Goal: Task Accomplishment & Management: Manage account settings

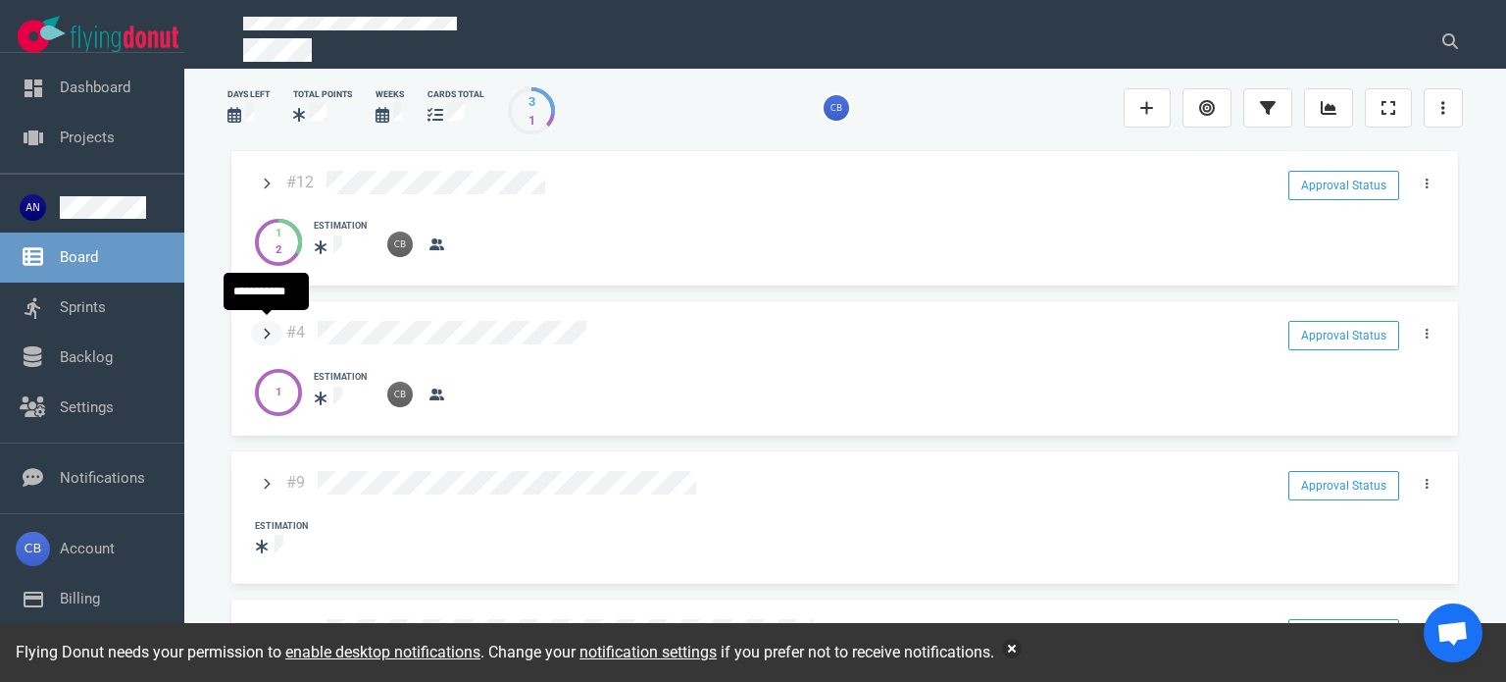
click at [267, 328] on icon at bounding box center [268, 333] width 6 height 11
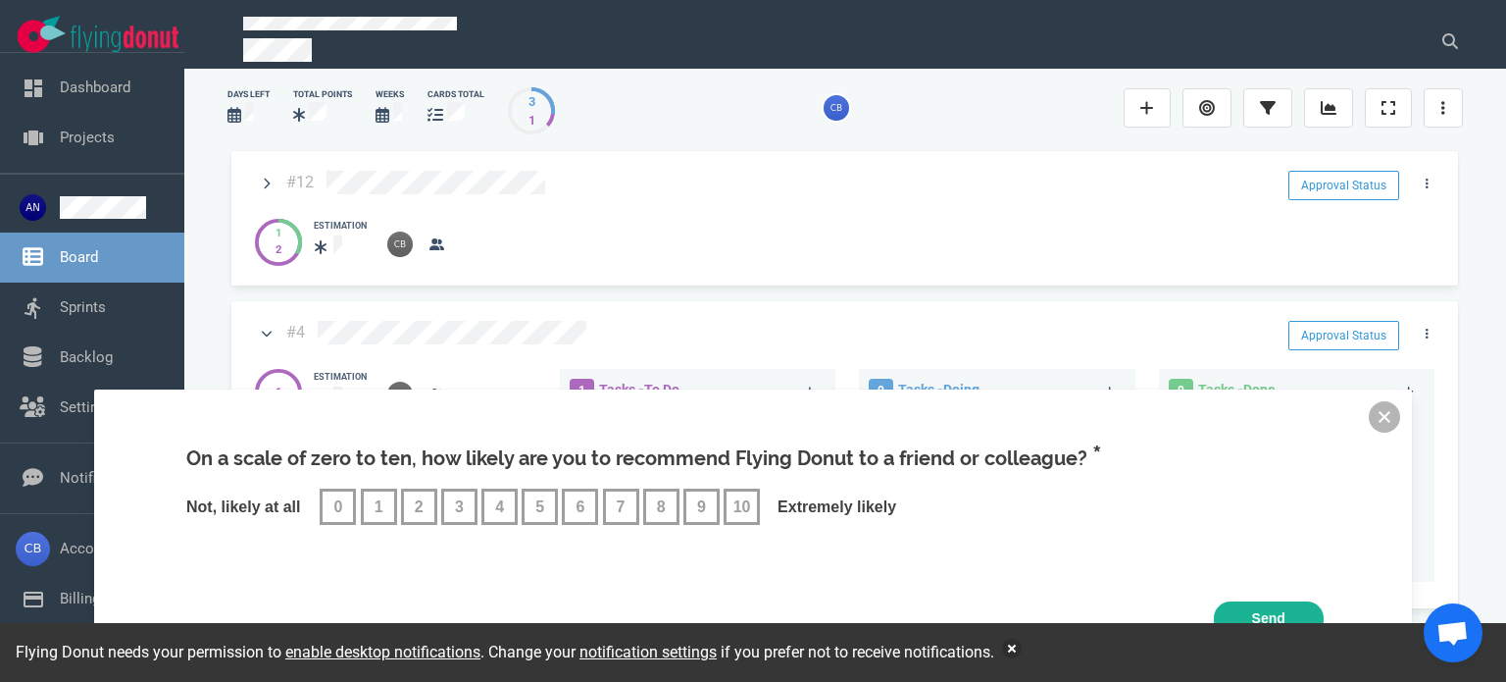
click at [1387, 419] on button at bounding box center [1384, 416] width 31 height 31
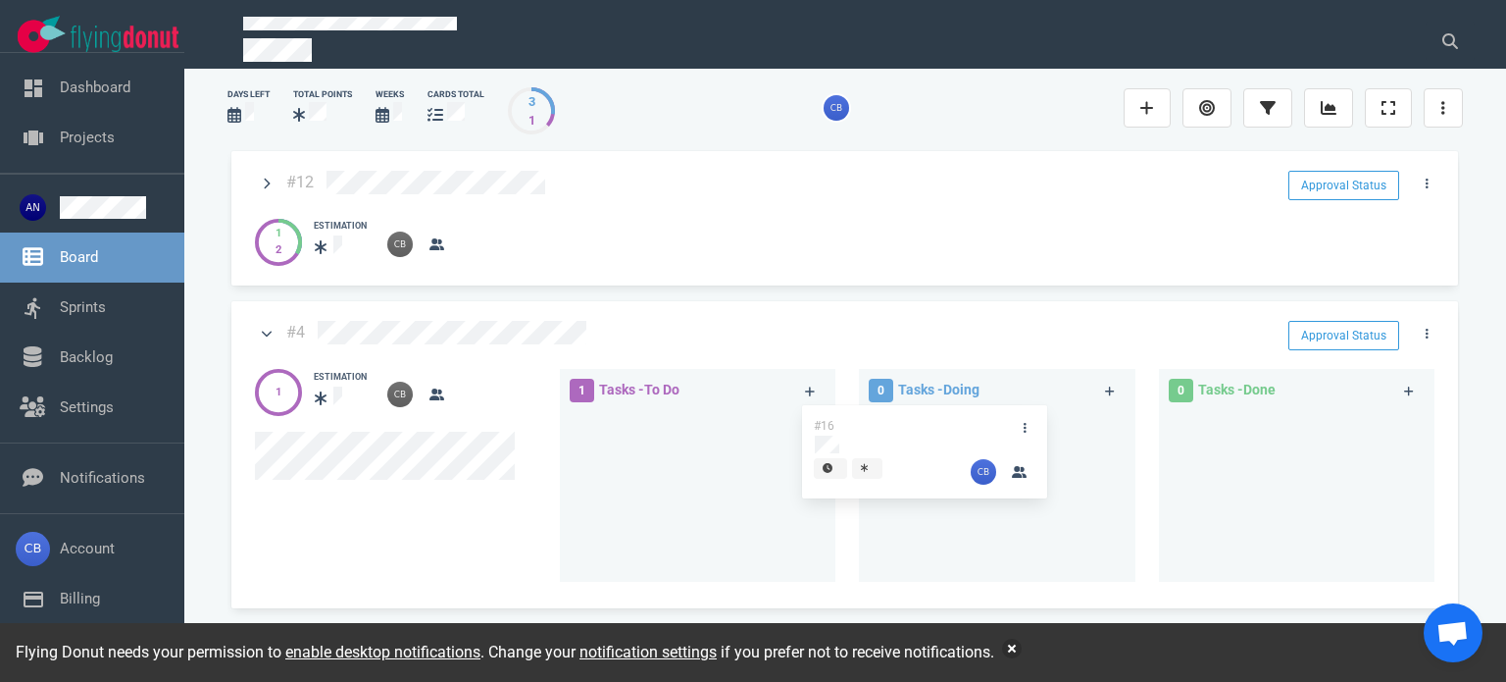
drag, startPoint x: 683, startPoint y: 425, endPoint x: 943, endPoint y: 423, distance: 260.9
click at [943, 423] on div "1 Tasks - To Do #16 #16 0 Tasks - Doing 0 Tasks - Done" at bounding box center [1004, 478] width 908 height 243
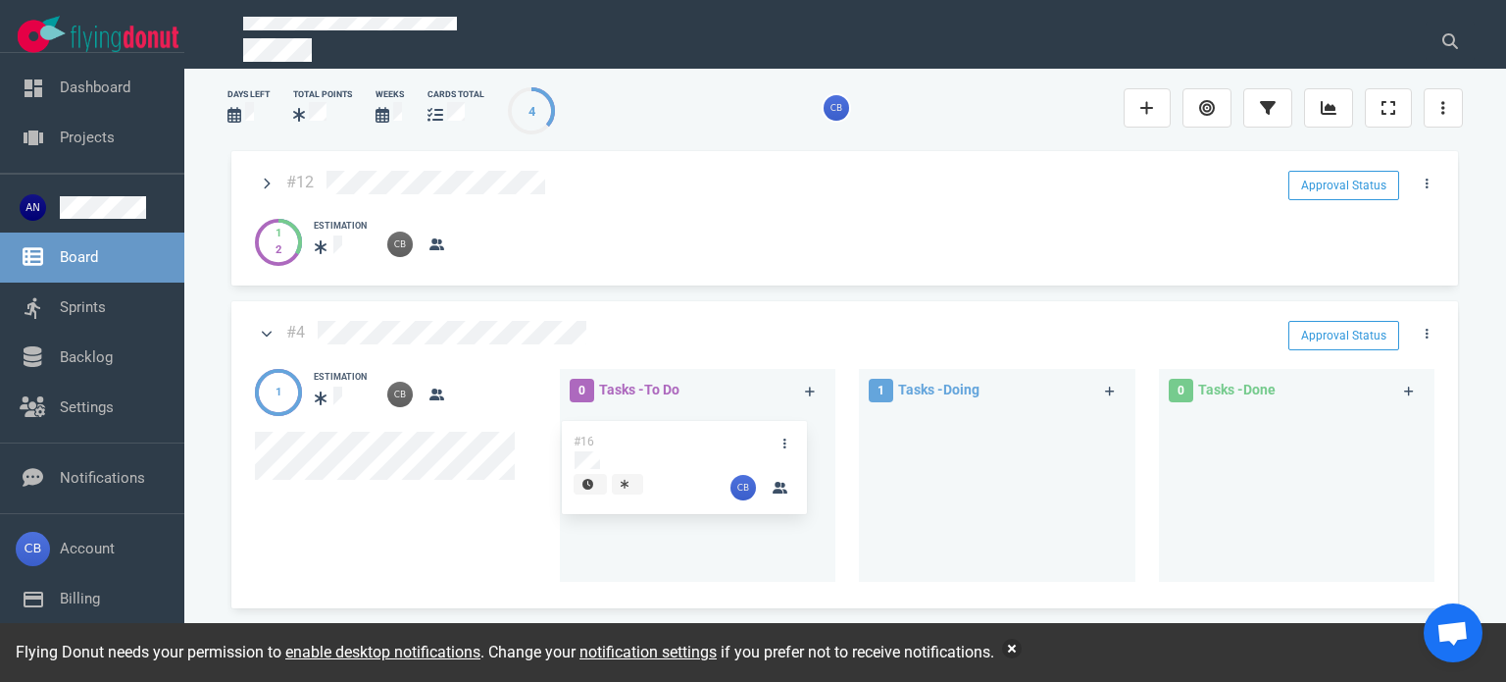
drag, startPoint x: 945, startPoint y: 422, endPoint x: 637, endPoint y: 438, distance: 308.4
click at [637, 438] on div "0 Tasks - To Do 1 Tasks - Doing #16 #16 0 Tasks - Done" at bounding box center [1004, 478] width 908 height 243
click at [264, 328] on icon at bounding box center [267, 334] width 11 height 12
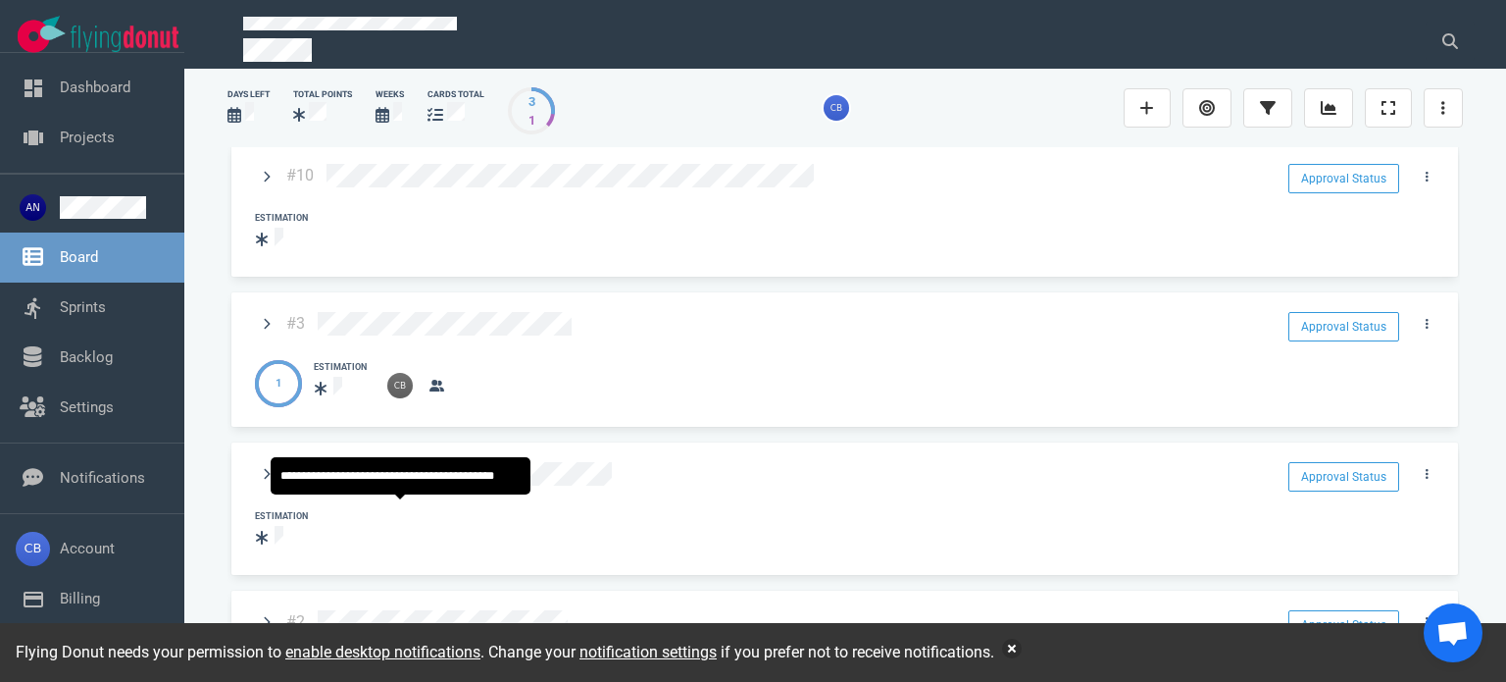
scroll to position [490, 0]
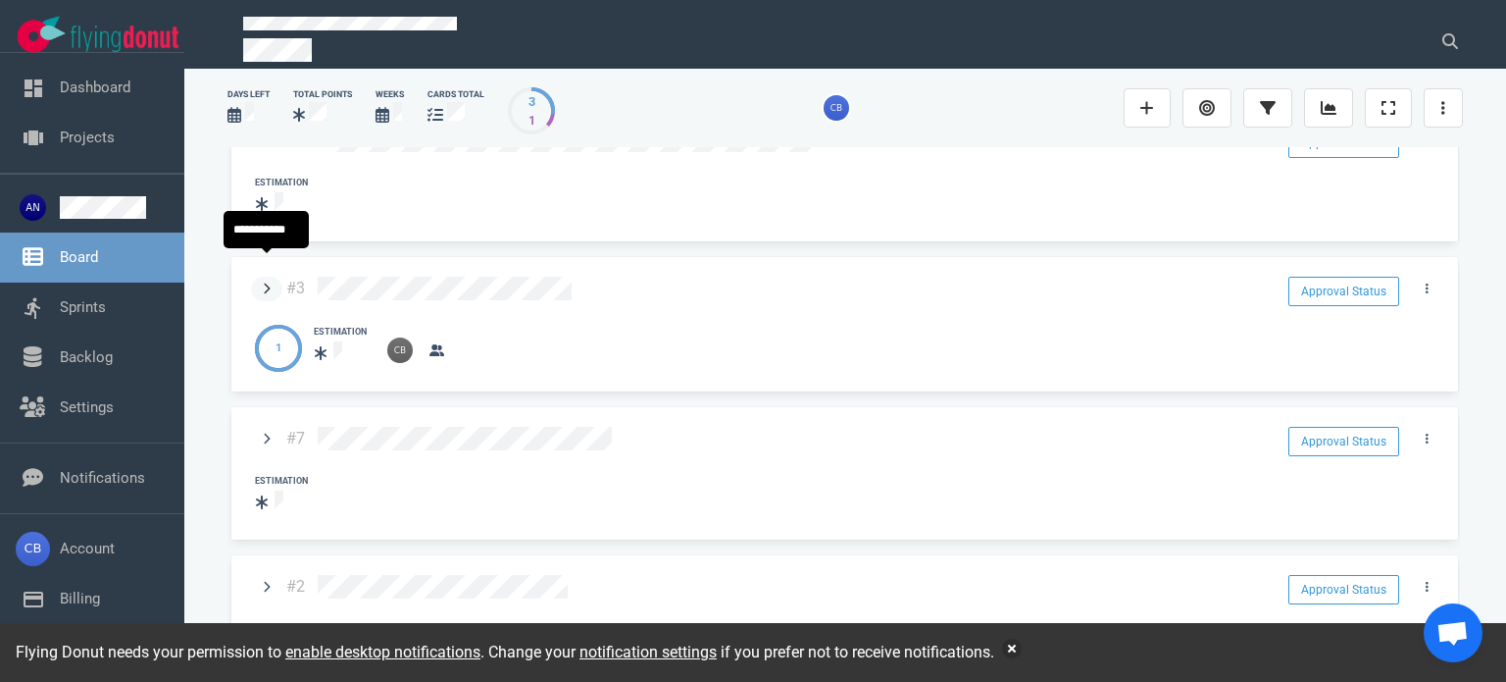
click at [257, 277] on link at bounding box center [266, 289] width 31 height 25
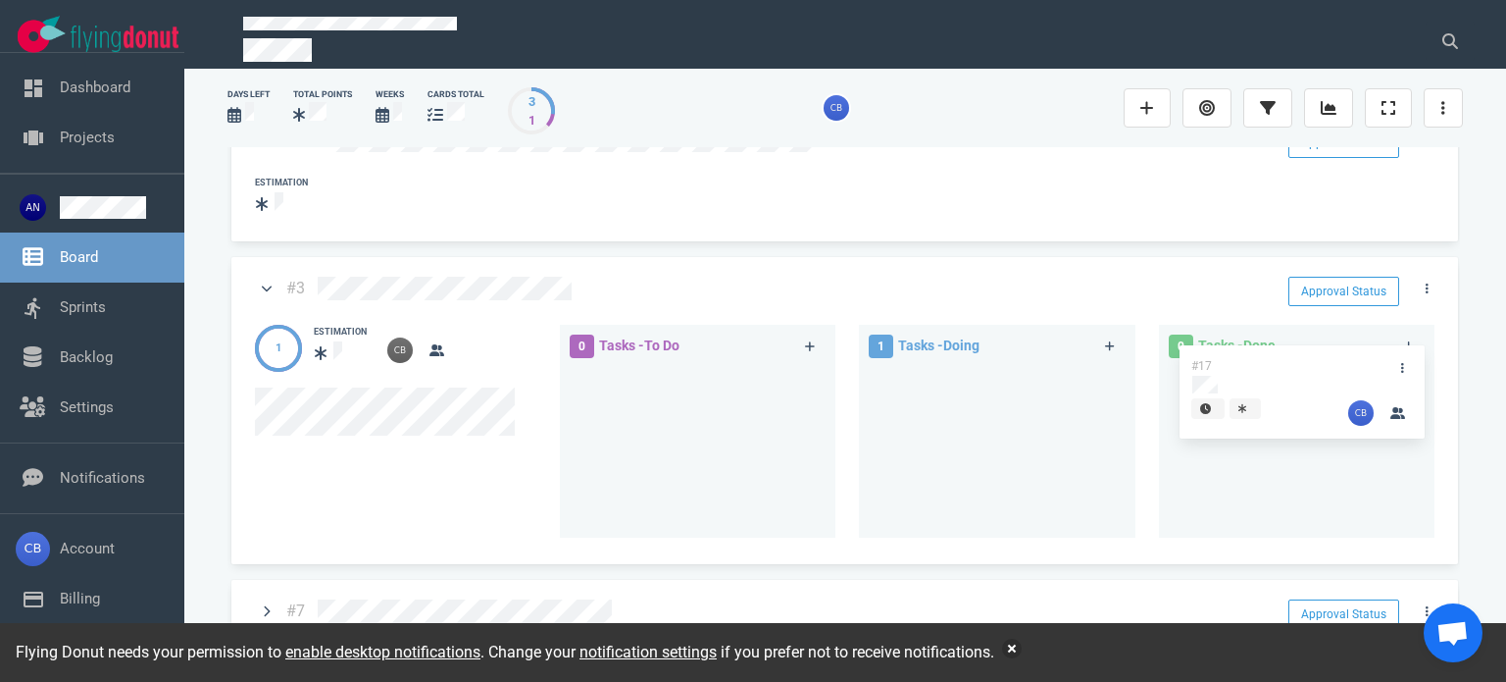
drag, startPoint x: 958, startPoint y: 363, endPoint x: 1268, endPoint y: 366, distance: 309.9
click at [1268, 366] on div "0 Tasks - To Do 1 Tasks - Doing #17 #17 0 Tasks - Done" at bounding box center [1004, 434] width 908 height 243
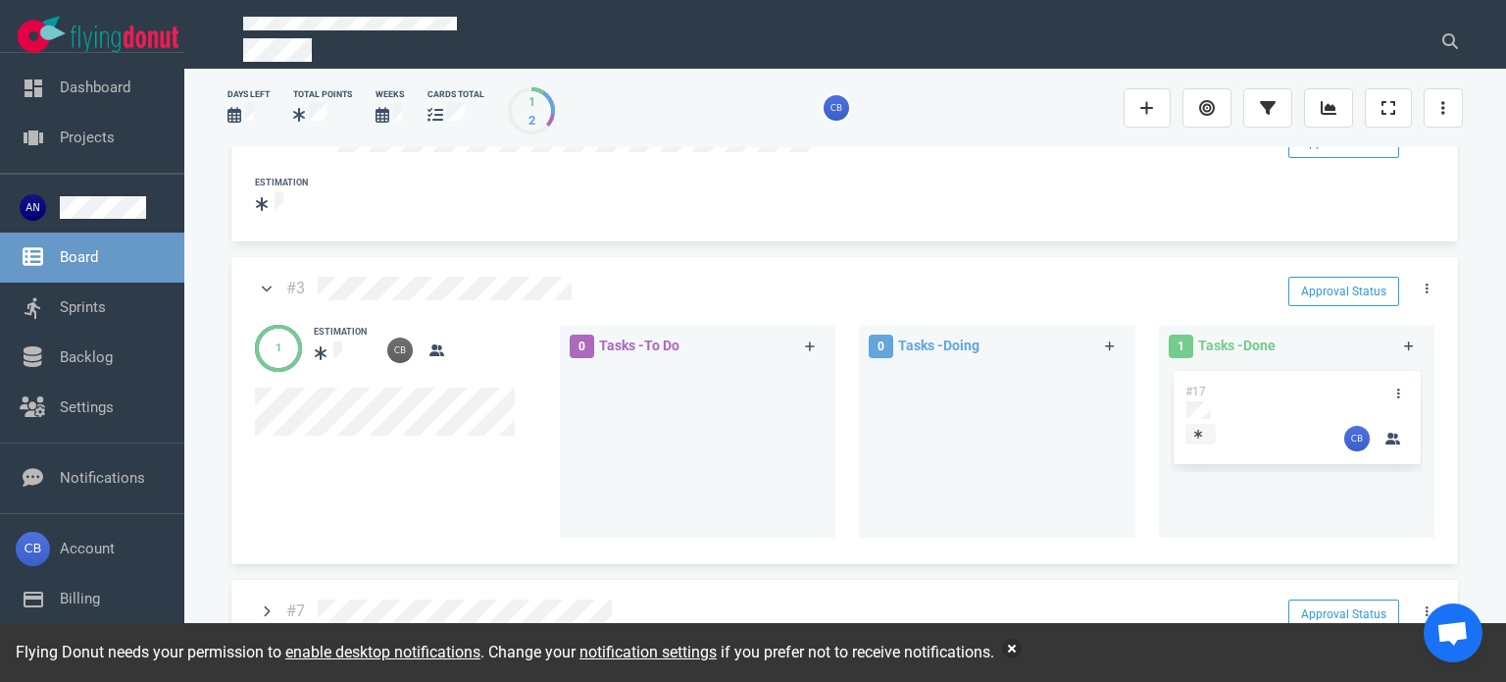
click at [278, 277] on div at bounding box center [262, 289] width 39 height 25
click at [278, 277] on link at bounding box center [266, 289] width 31 height 25
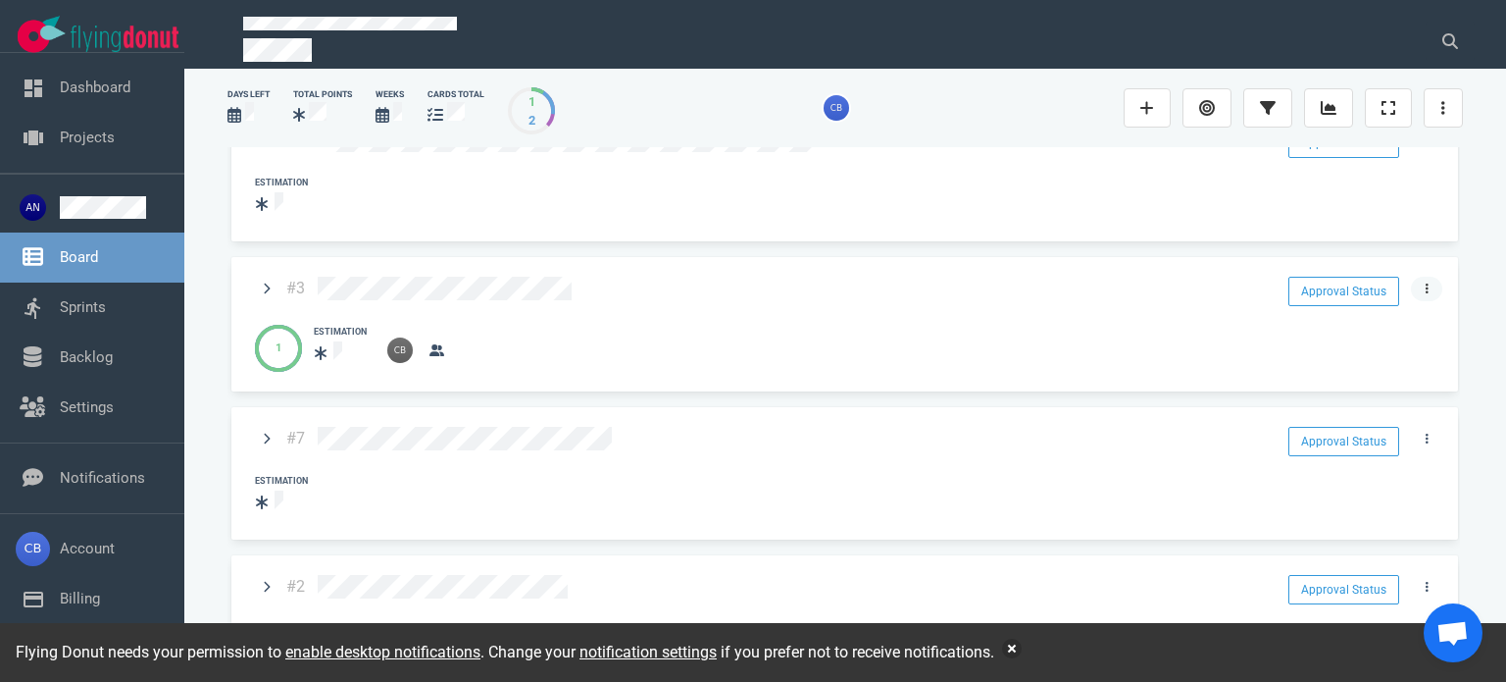
click at [1411, 277] on link at bounding box center [1426, 289] width 31 height 25
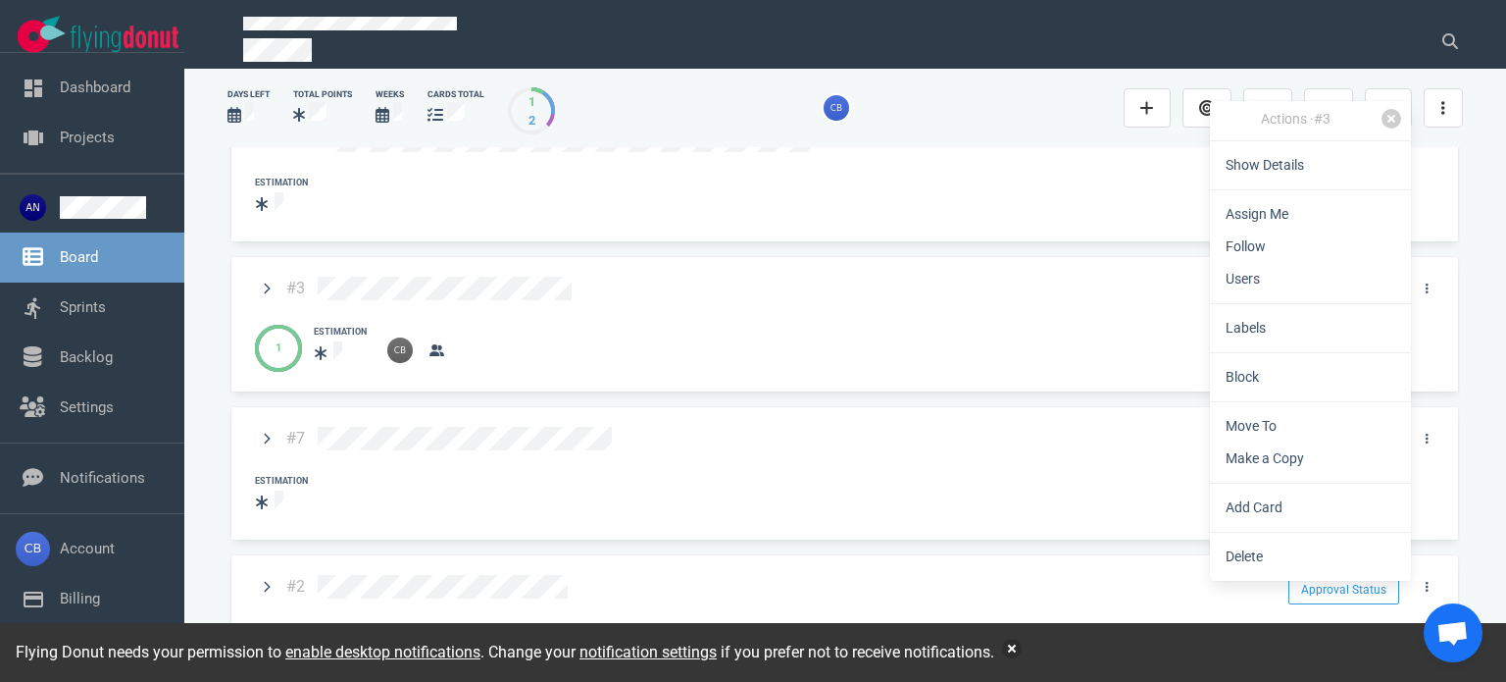
click at [1055, 313] on div "1 1 Estimation" at bounding box center [850, 344] width 1215 height 63
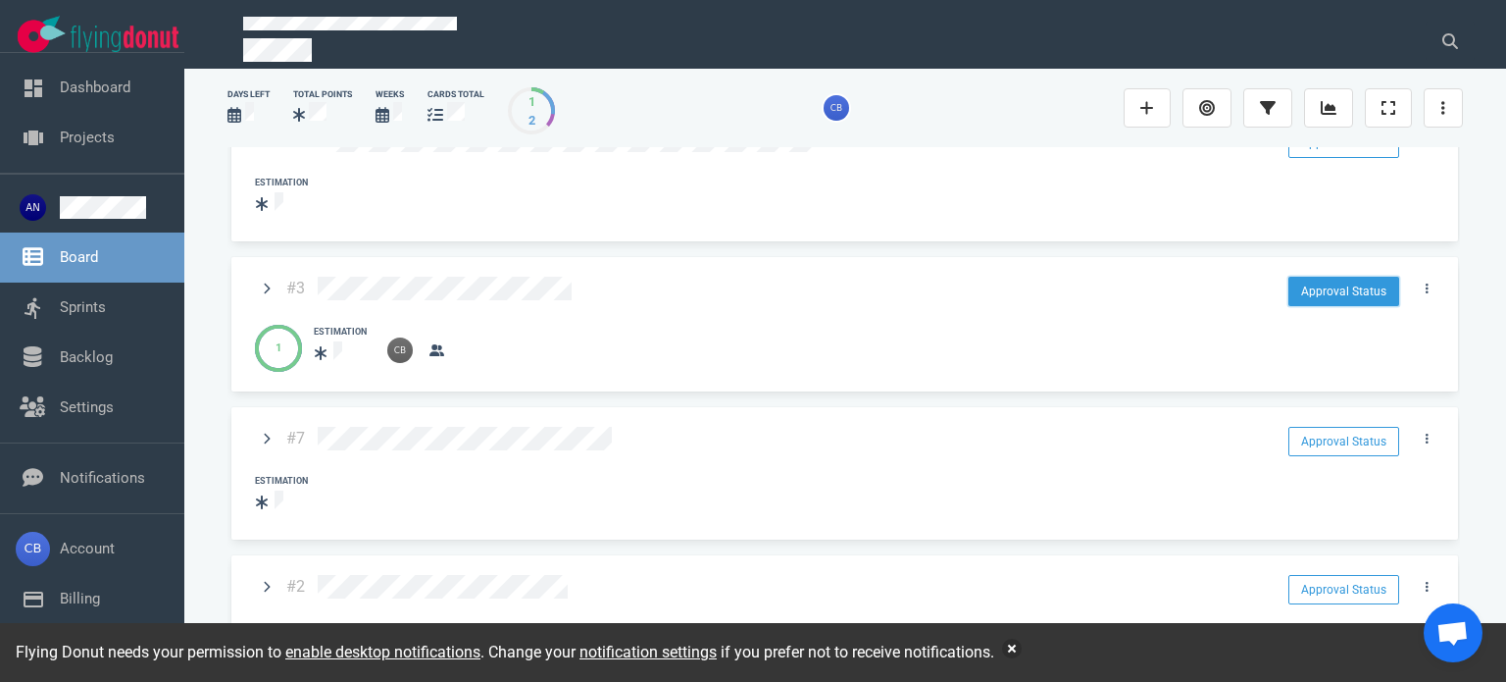
click at [1360, 277] on button "Approval Status" at bounding box center [1344, 291] width 111 height 29
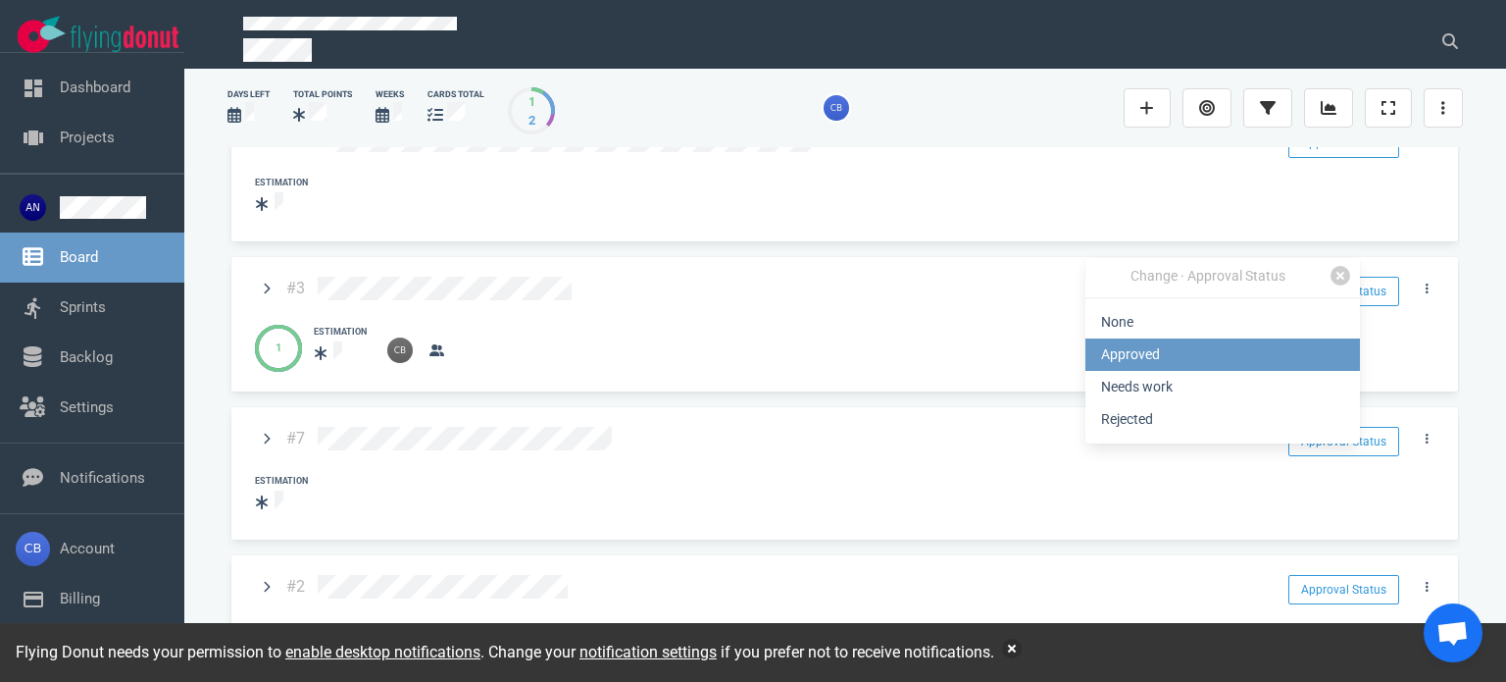
click at [1196, 341] on link "Approved" at bounding box center [1223, 354] width 275 height 32
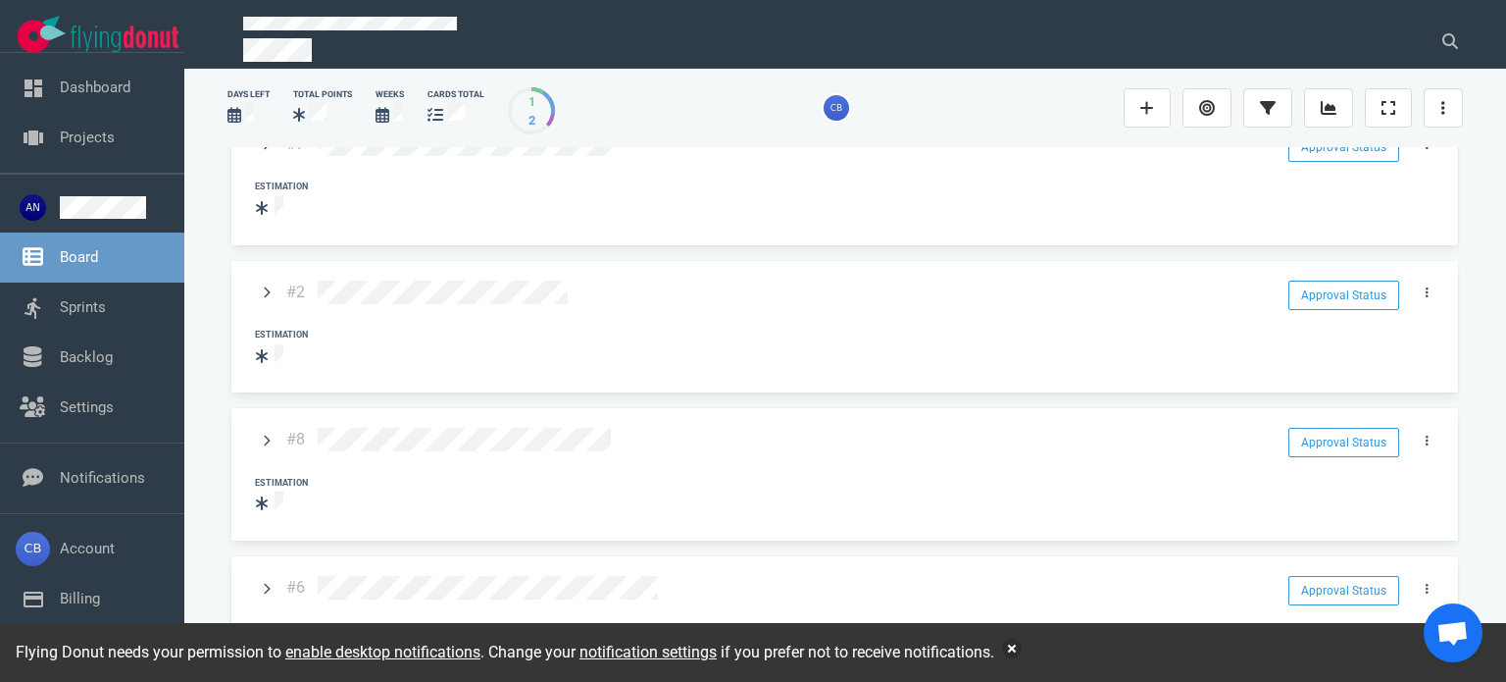
scroll to position [686, 0]
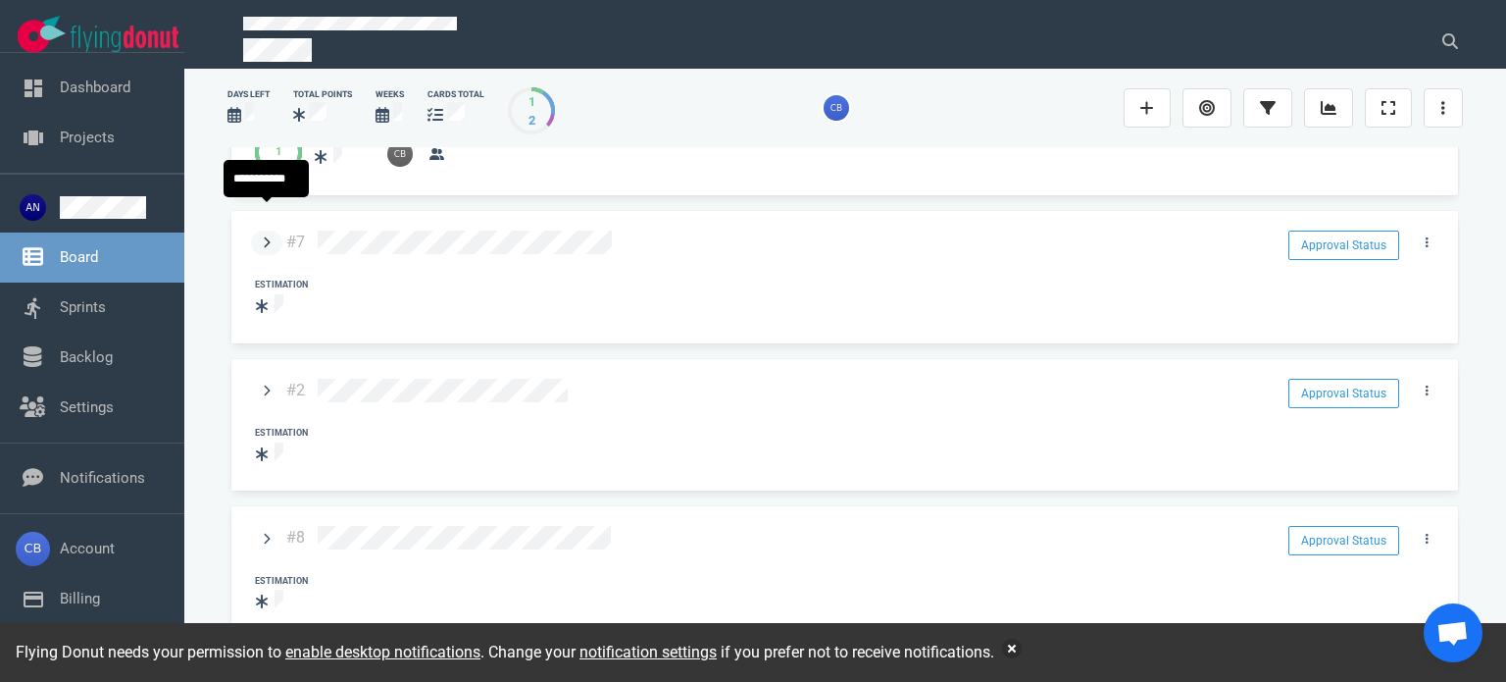
click at [259, 230] on link at bounding box center [266, 242] width 31 height 25
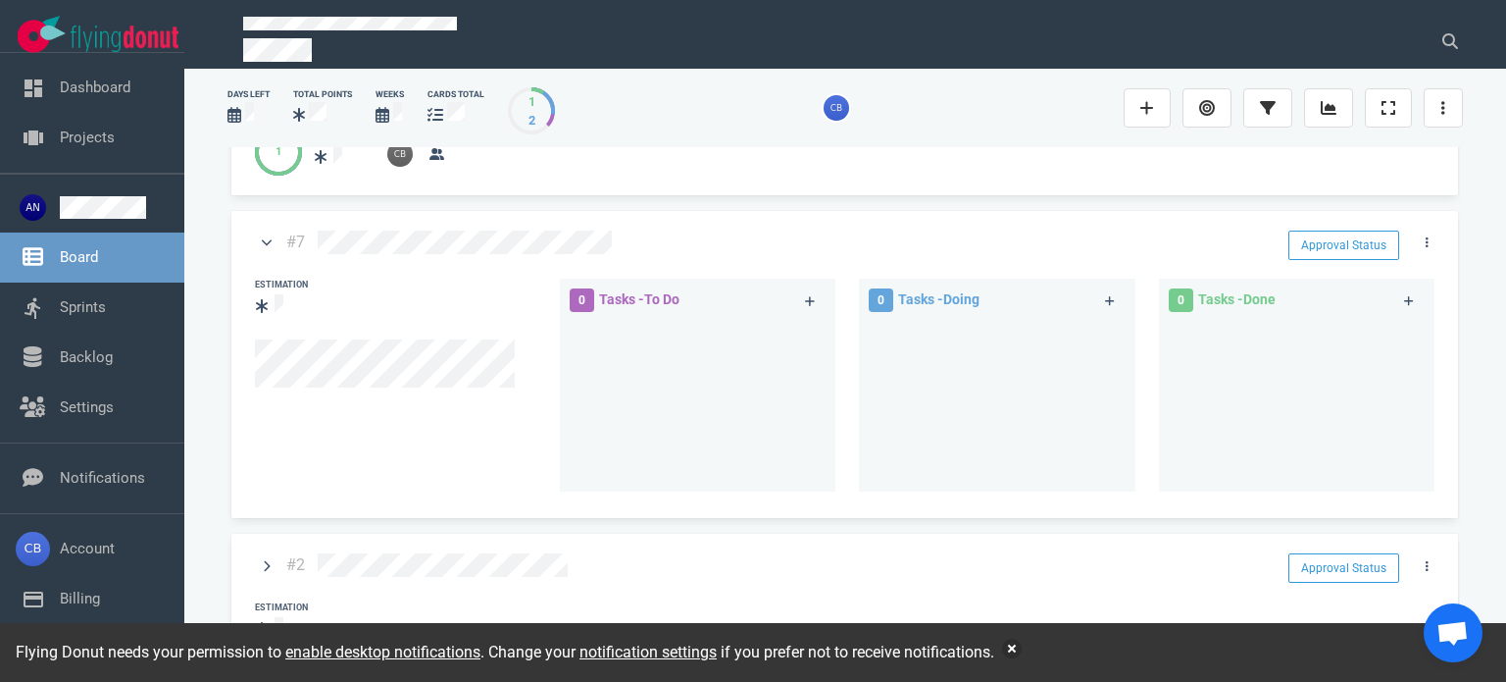
click at [681, 321] on div at bounding box center [698, 398] width 252 height 155
click at [805, 295] on icon at bounding box center [810, 301] width 11 height 12
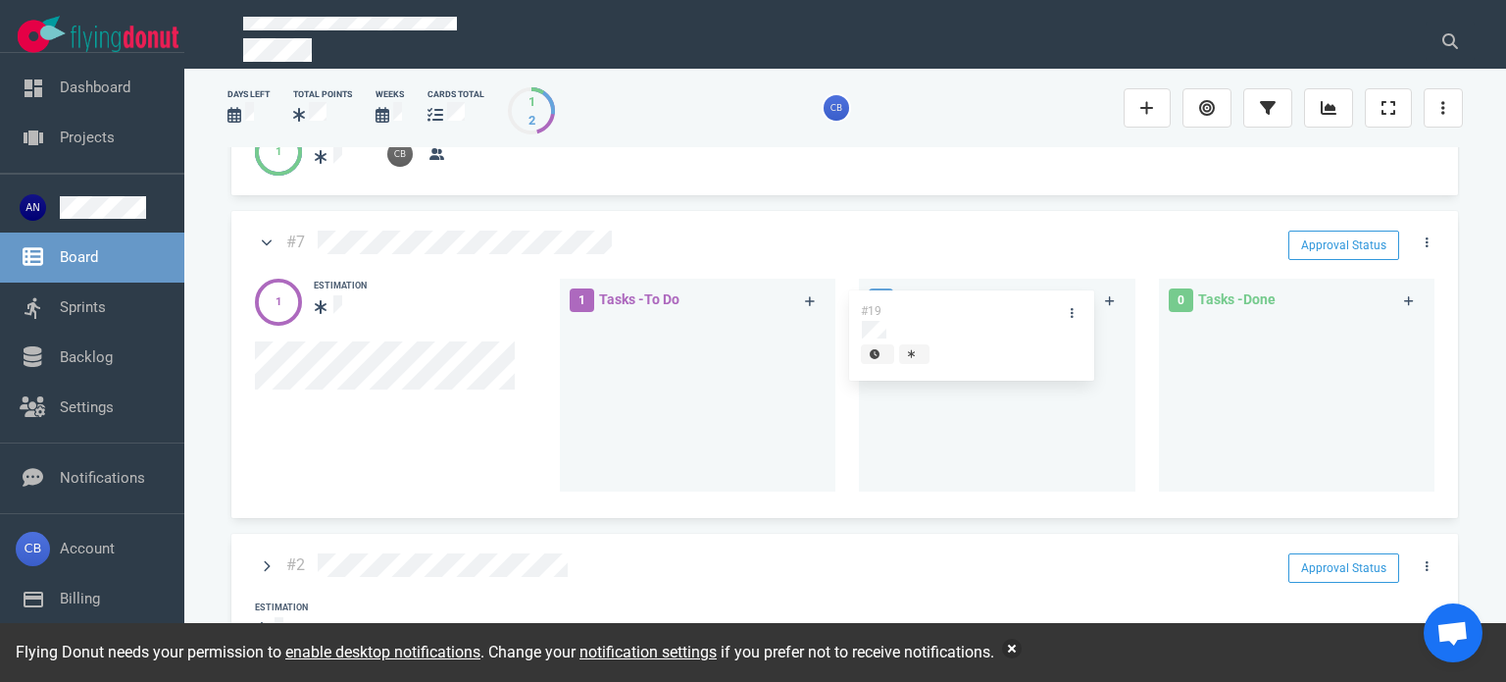
drag, startPoint x: 674, startPoint y: 307, endPoint x: 958, endPoint y: 307, distance: 284.4
click at [958, 307] on div "1 Tasks - To Do #19 #19 0 Tasks - Doing 0 Tasks - Done" at bounding box center [1004, 388] width 908 height 243
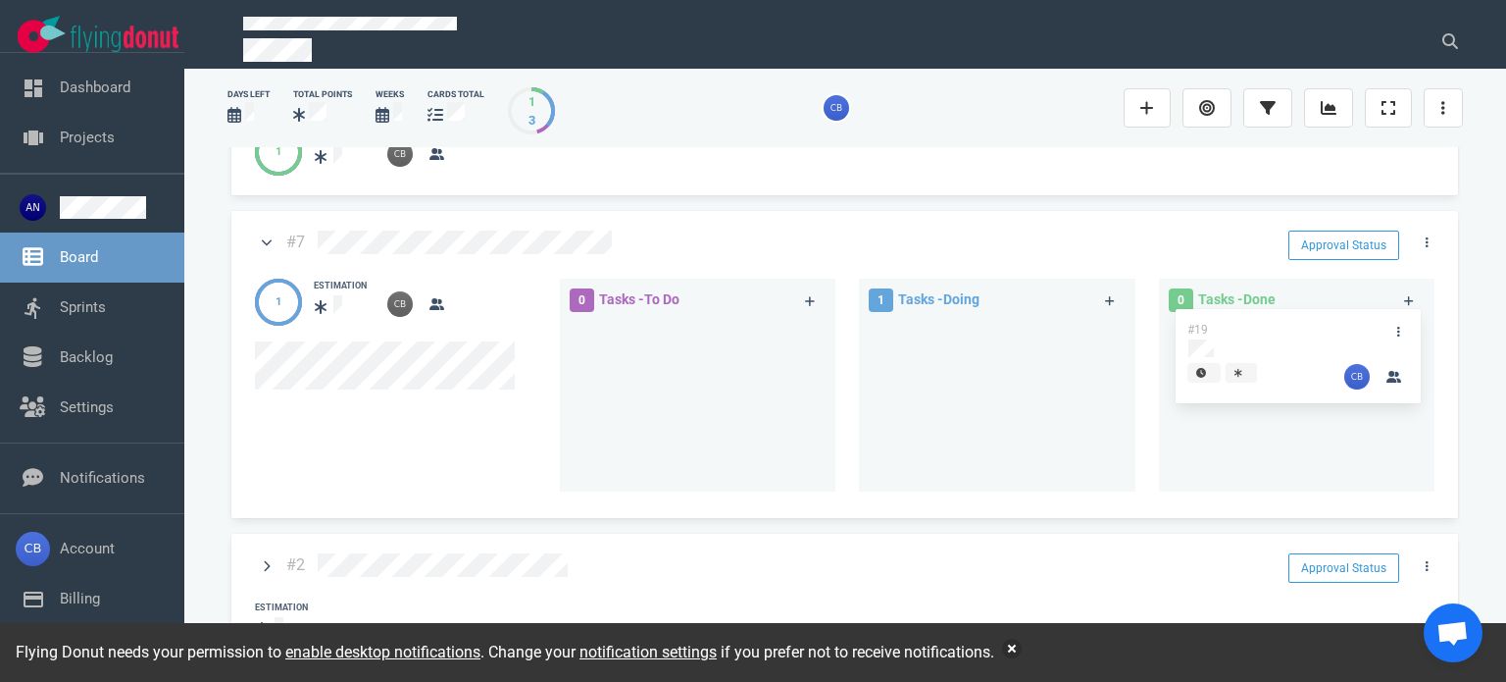
drag, startPoint x: 954, startPoint y: 305, endPoint x: 1264, endPoint y: 314, distance: 310.0
click at [1264, 314] on div "0 Tasks - To Do 1 Tasks - Doing #19 #19 0 Tasks - Done" at bounding box center [1004, 388] width 908 height 243
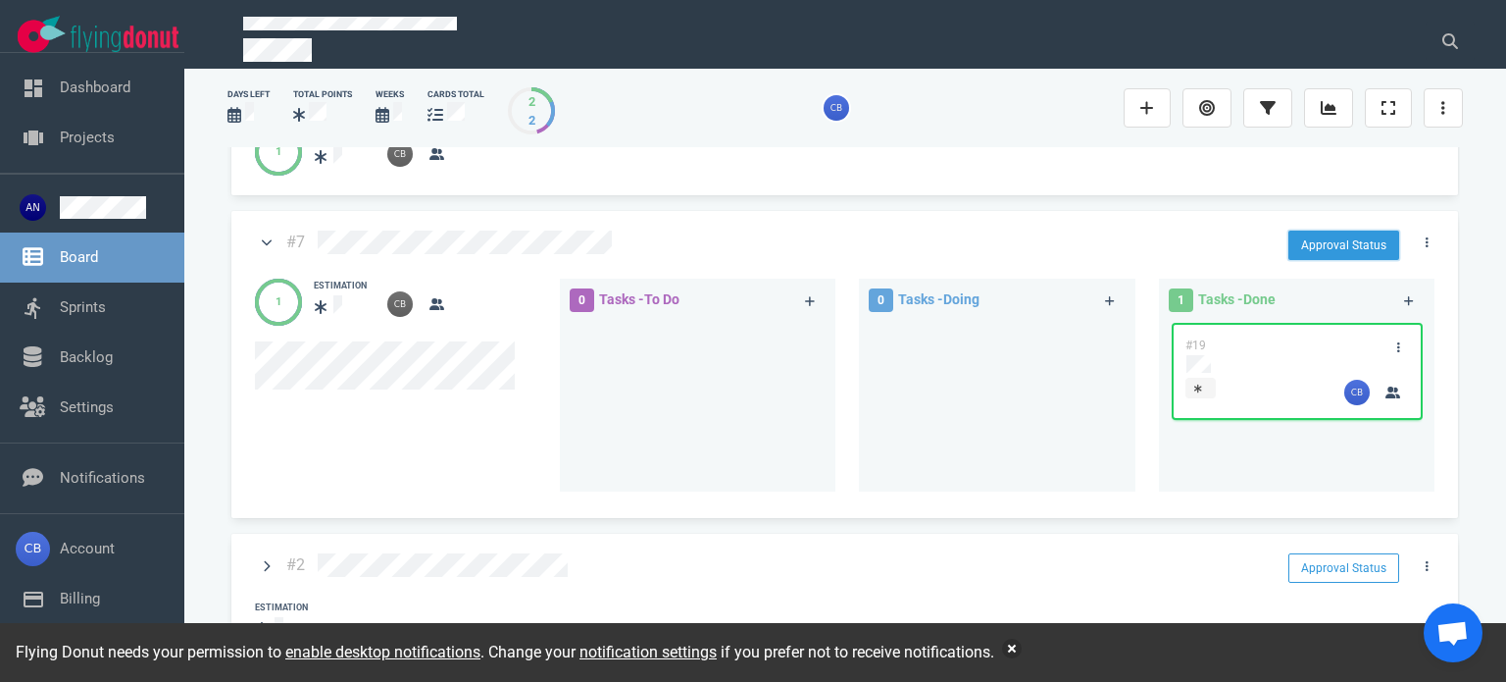
click at [1367, 230] on button "Approval Status" at bounding box center [1344, 244] width 111 height 29
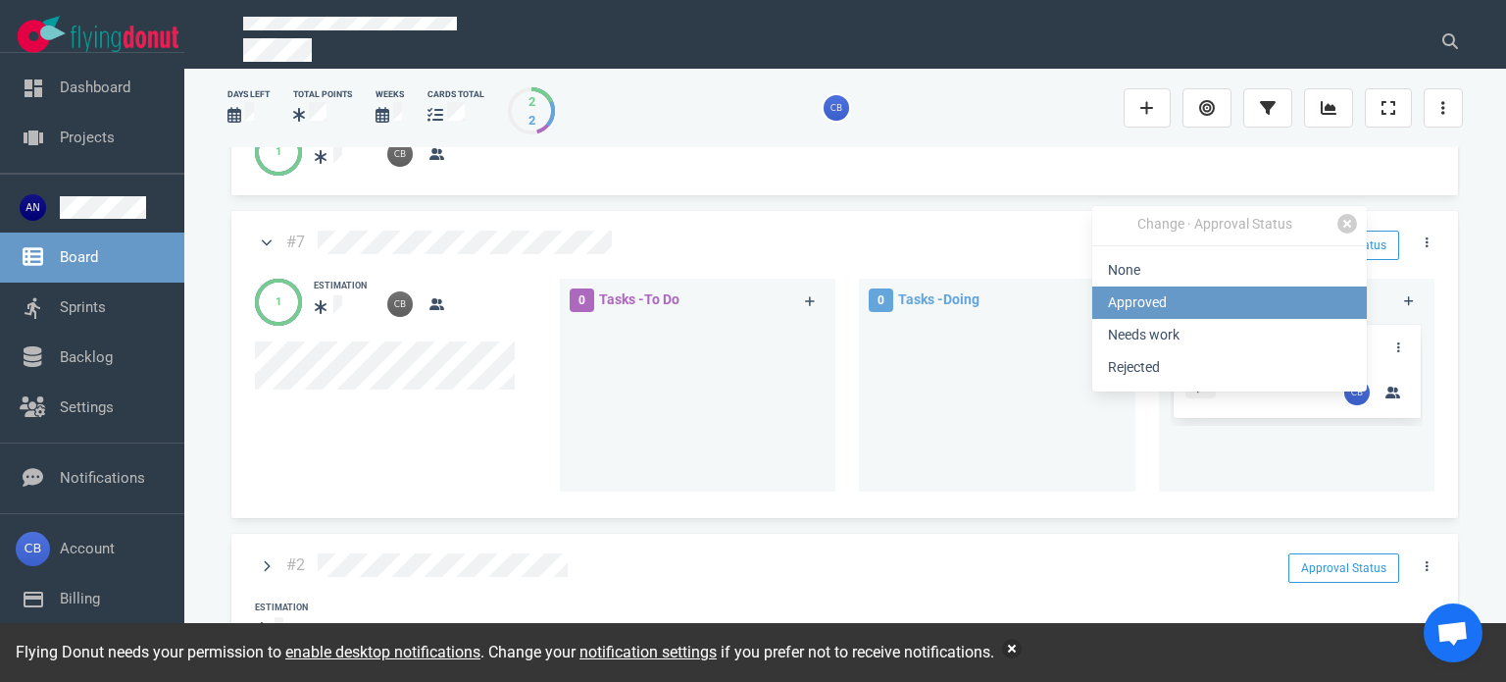
click at [1160, 296] on link "Approved" at bounding box center [1229, 302] width 275 height 32
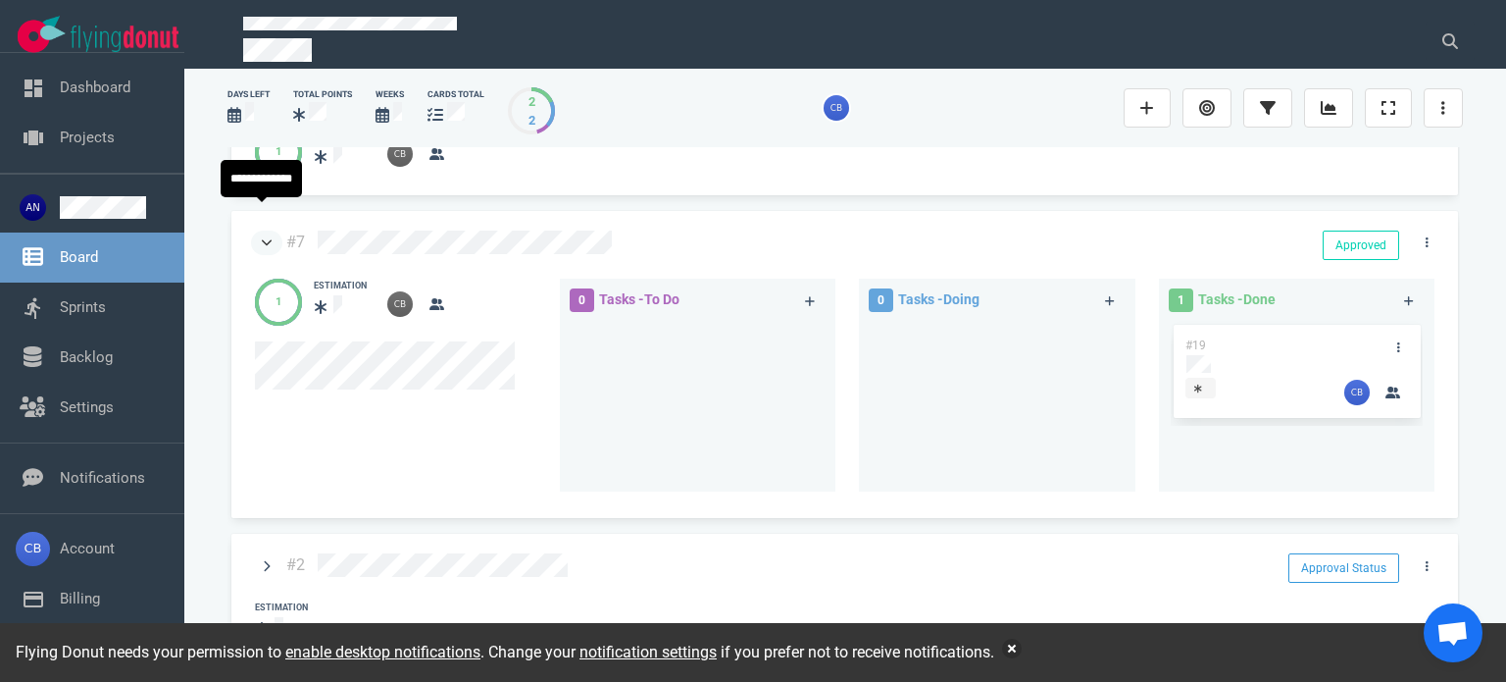
click at [259, 230] on link at bounding box center [266, 242] width 31 height 25
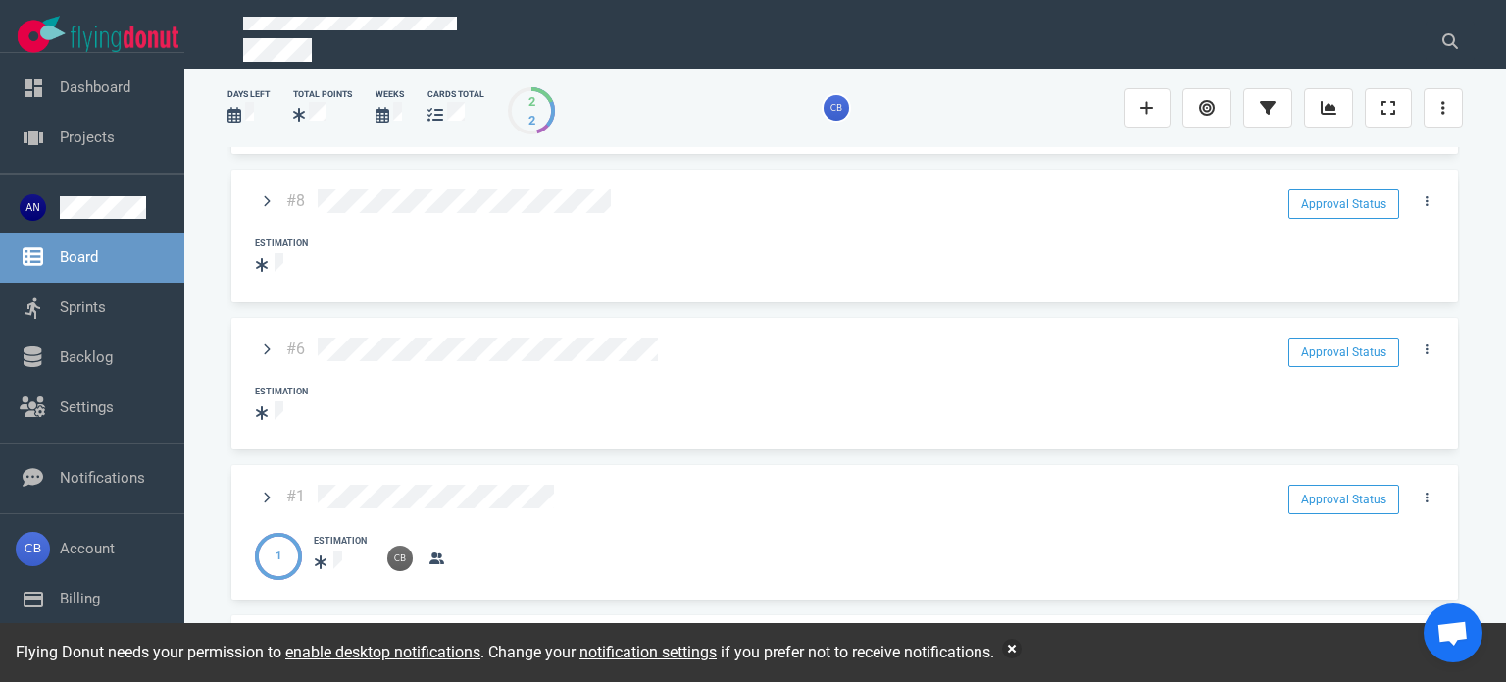
scroll to position [1064, 0]
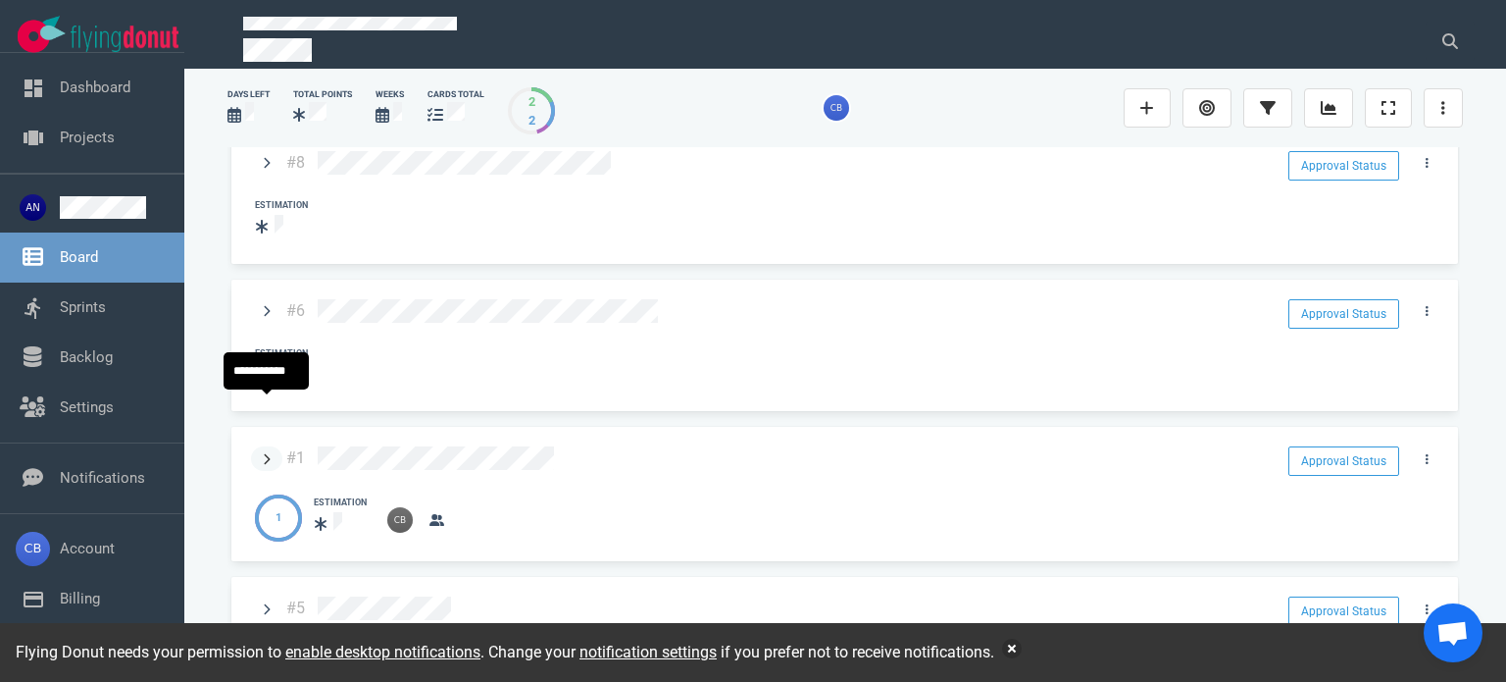
click at [272, 446] on link at bounding box center [266, 458] width 31 height 25
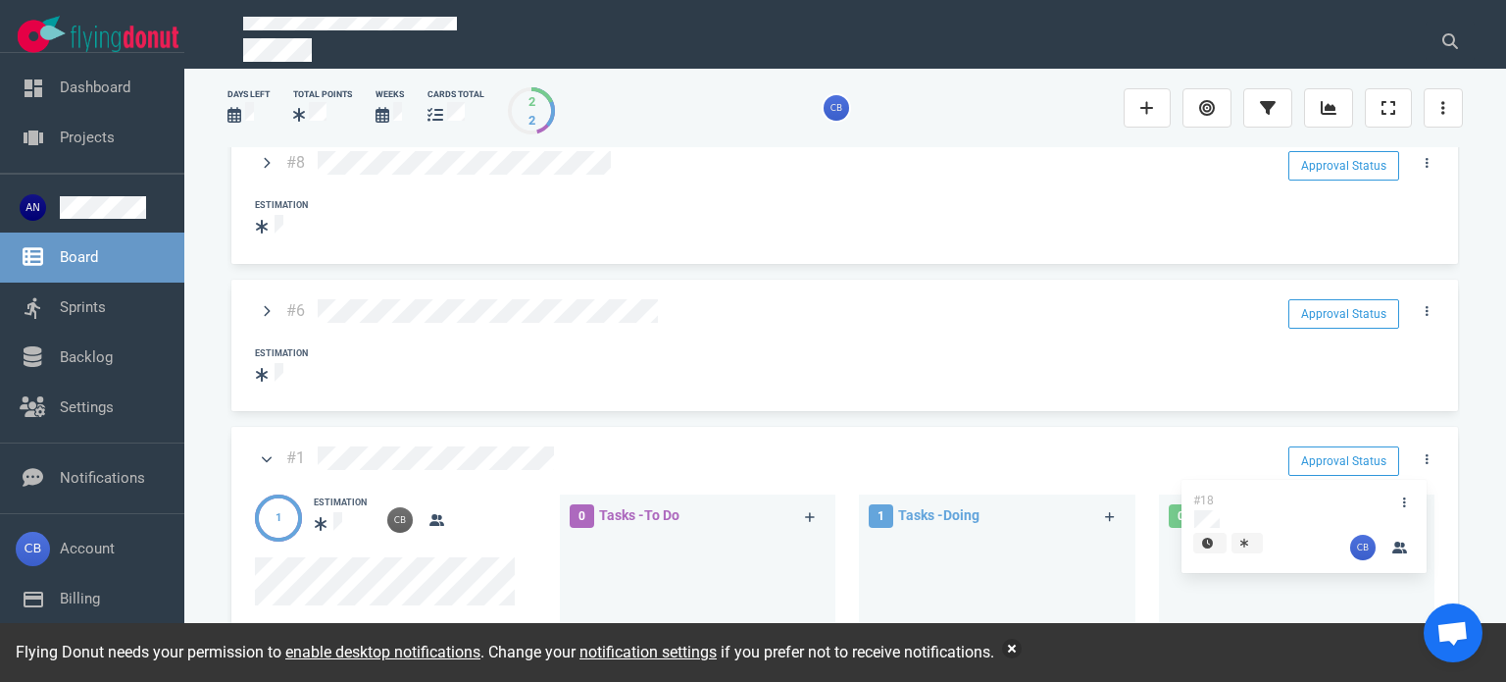
drag, startPoint x: 939, startPoint y: 499, endPoint x: 1257, endPoint y: 494, distance: 317.8
click at [1257, 494] on div "0 Tasks - To Do 1 Tasks - Doing #18 #18 0 Tasks - Done" at bounding box center [1004, 603] width 908 height 243
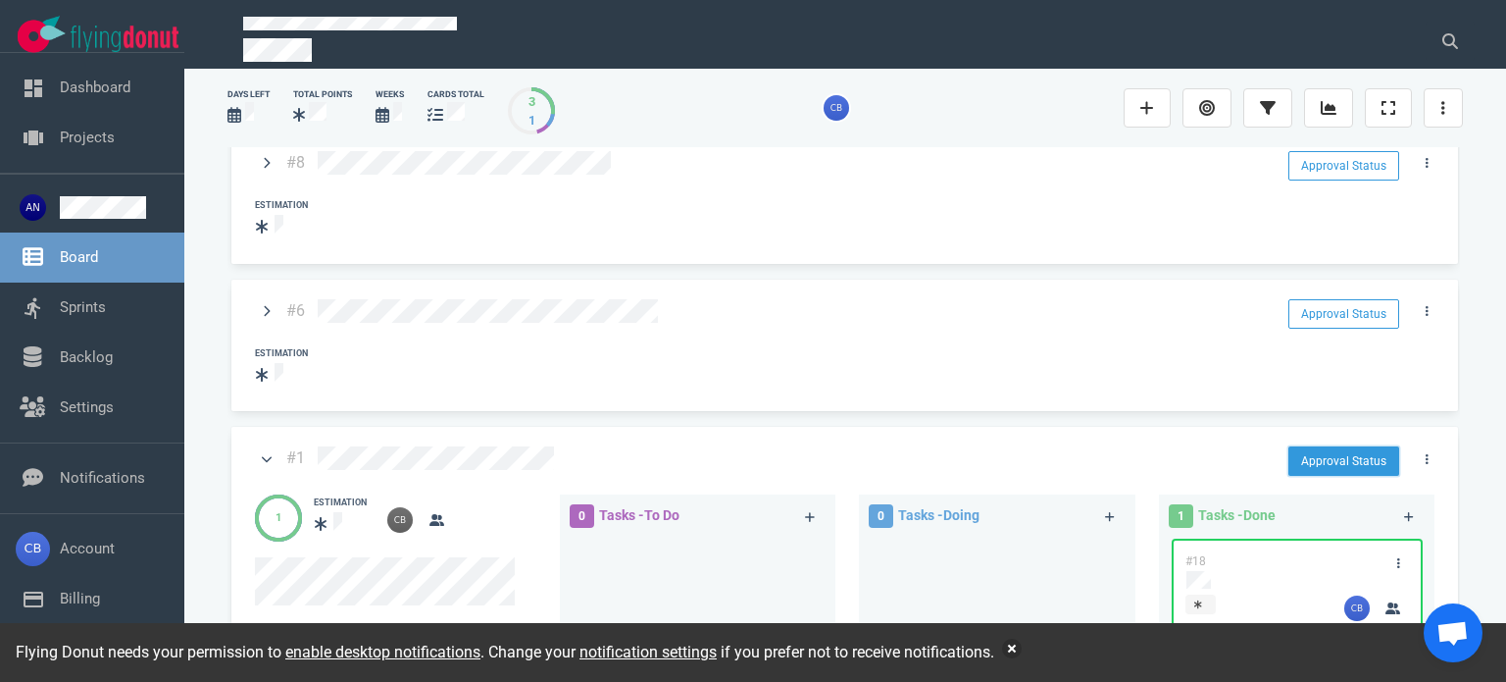
click at [1365, 446] on button "Approval Status" at bounding box center [1344, 460] width 111 height 29
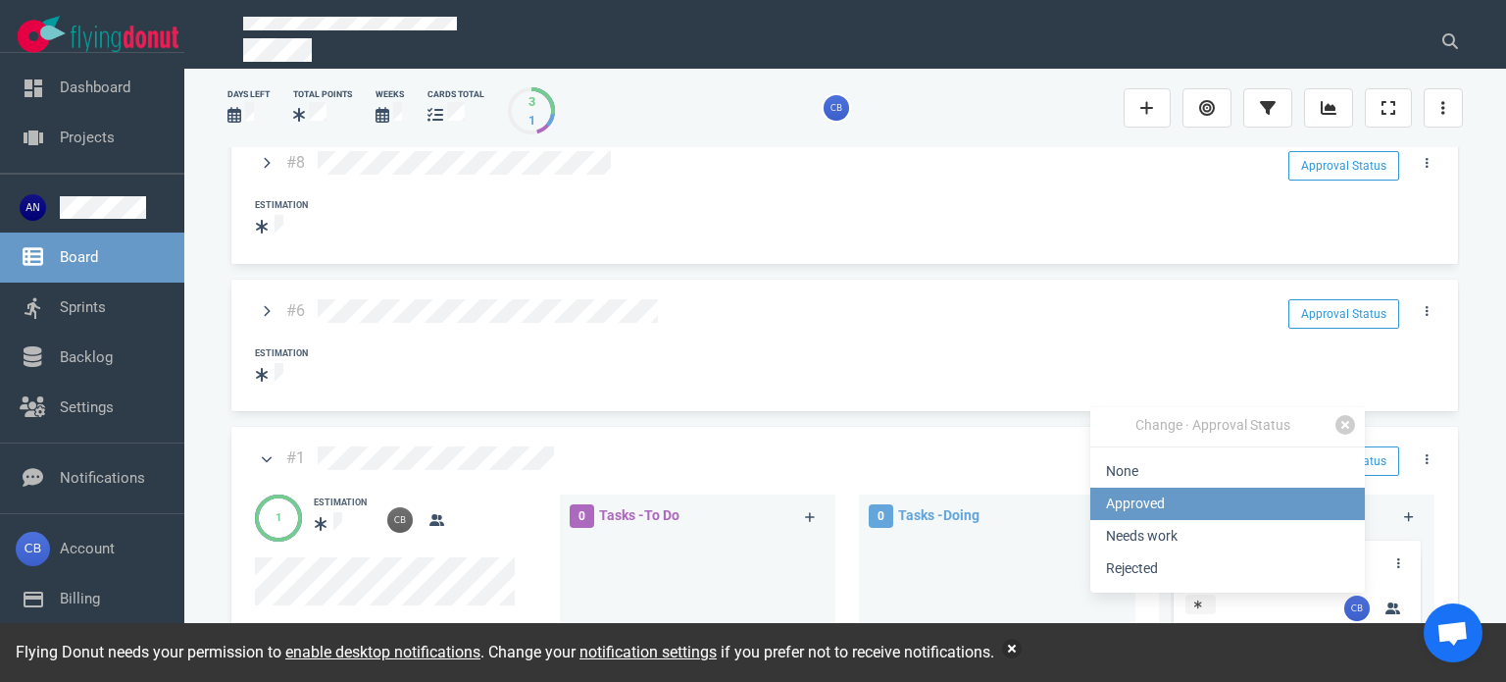
click at [1139, 493] on link "Approved" at bounding box center [1227, 503] width 275 height 32
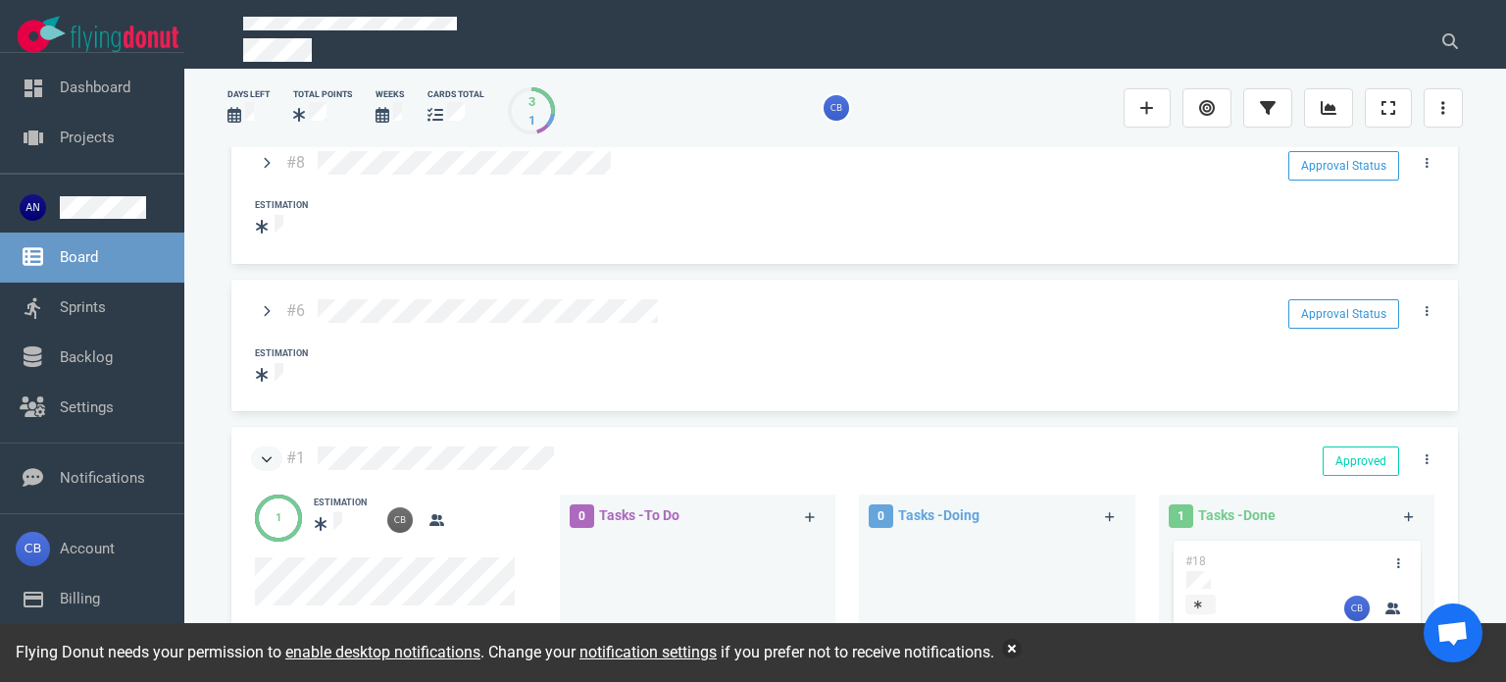
click at [260, 446] on link at bounding box center [266, 458] width 31 height 25
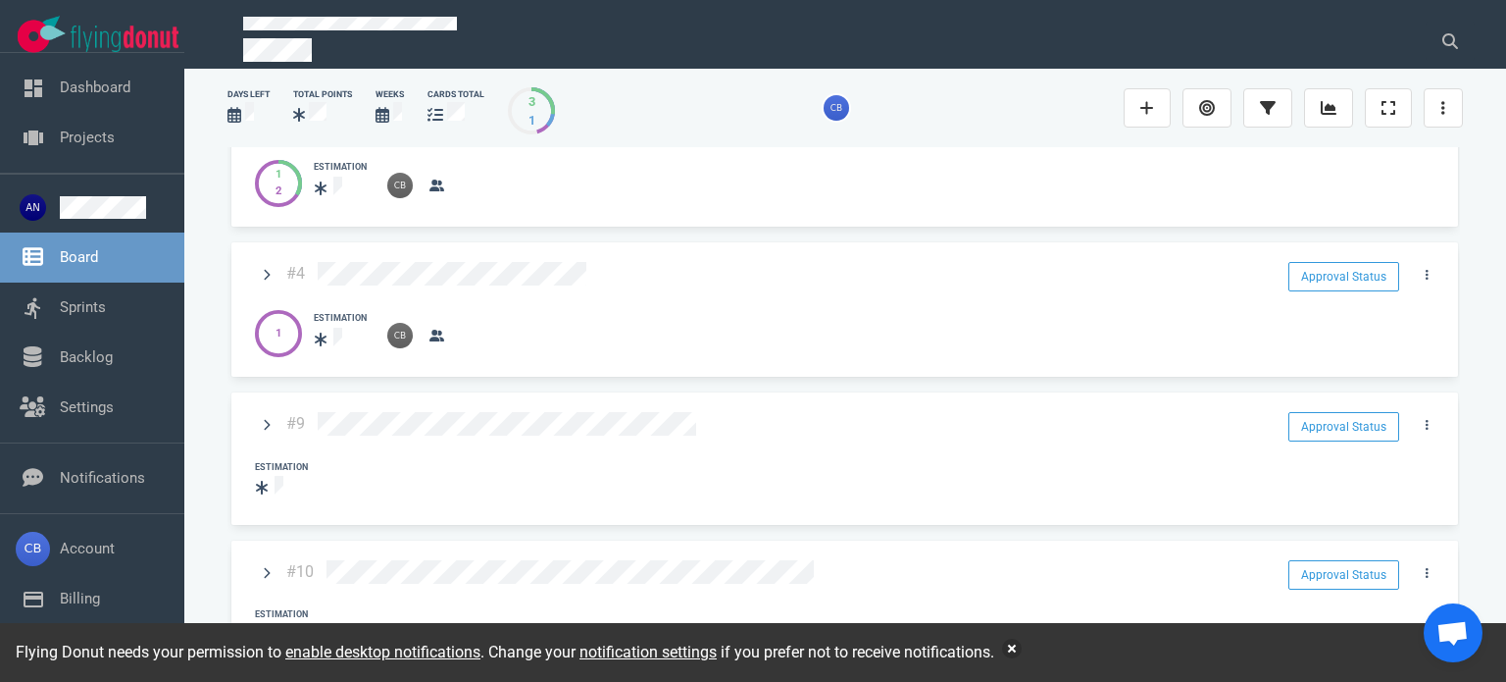
scroll to position [0, 0]
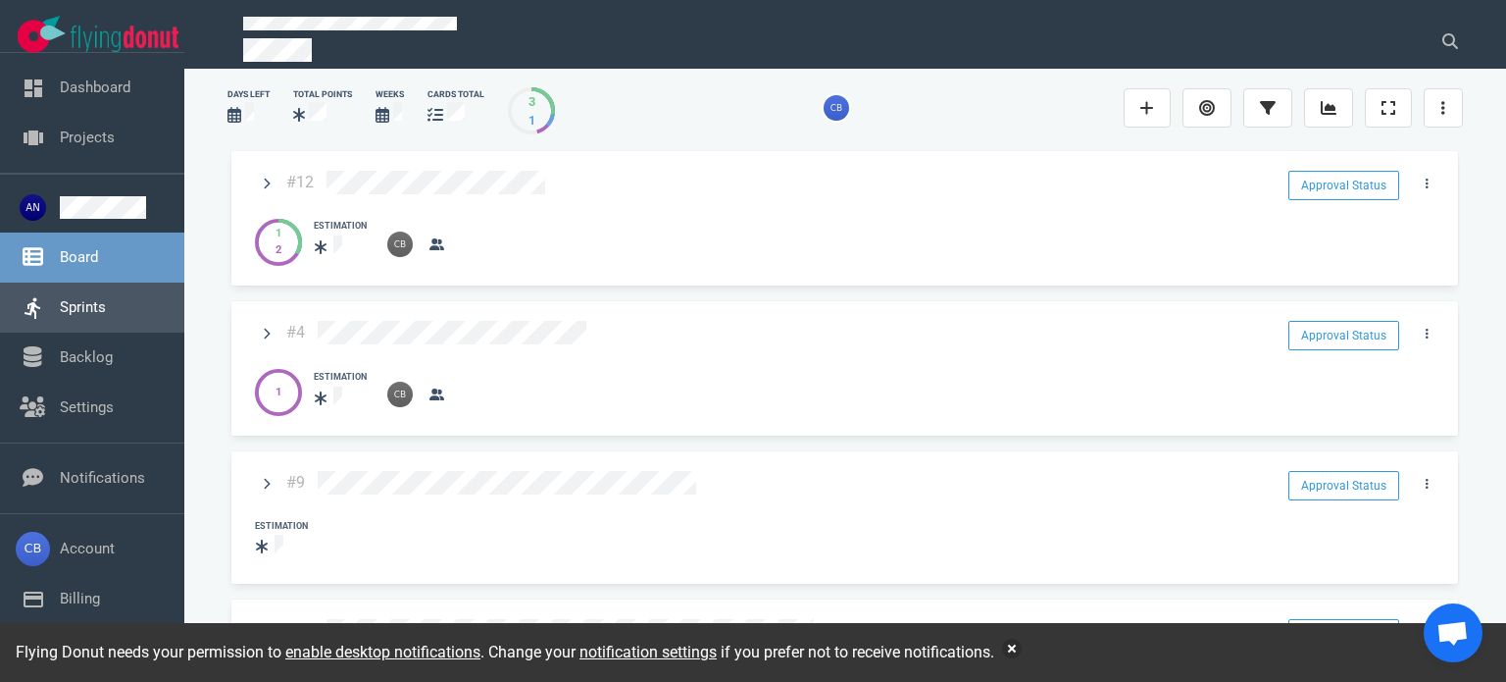
click at [75, 298] on link "Sprints" at bounding box center [83, 307] width 46 height 18
click at [92, 254] on link "Board" at bounding box center [79, 257] width 38 height 18
click at [101, 313] on link "Sprints" at bounding box center [83, 307] width 46 height 18
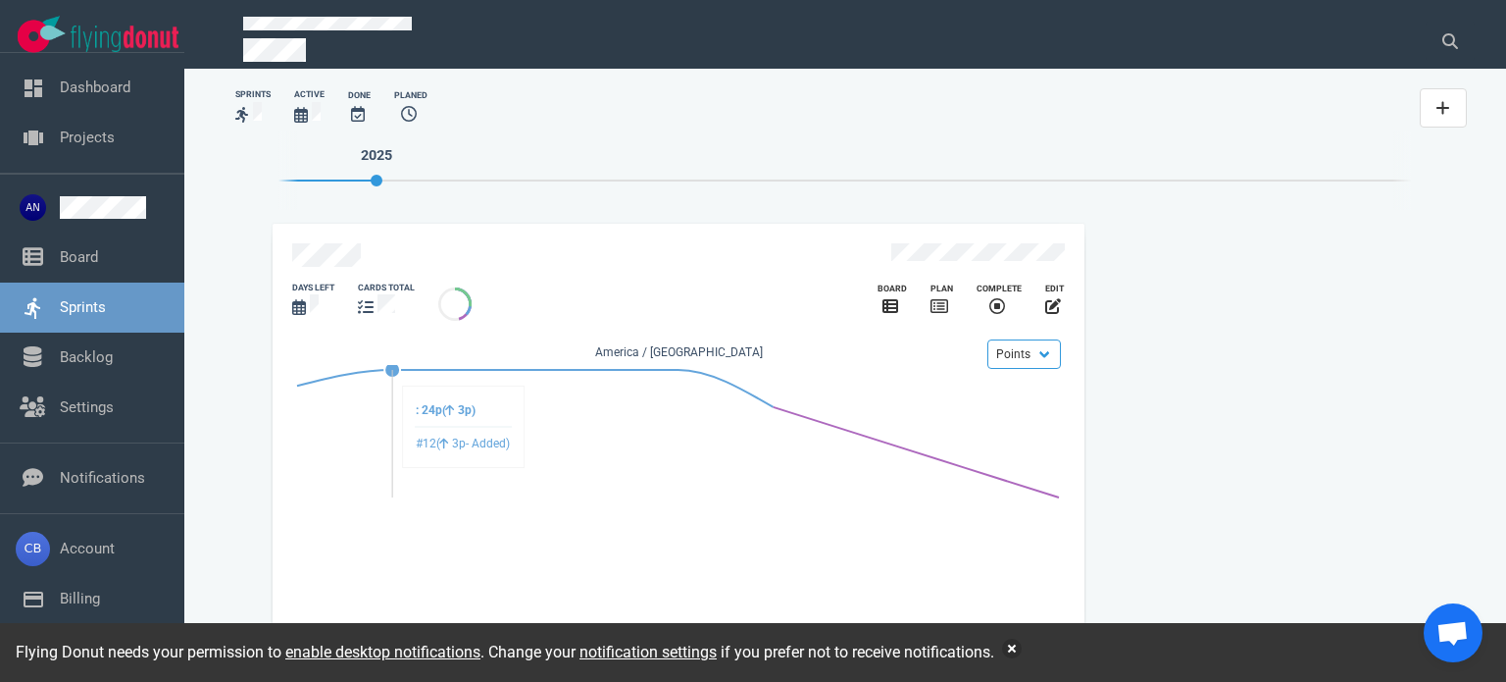
click at [472, 417] on icon "slide 1 of 1" at bounding box center [678, 433] width 772 height 137
click at [701, 484] on icon "slide 1 of 1" at bounding box center [678, 433] width 772 height 137
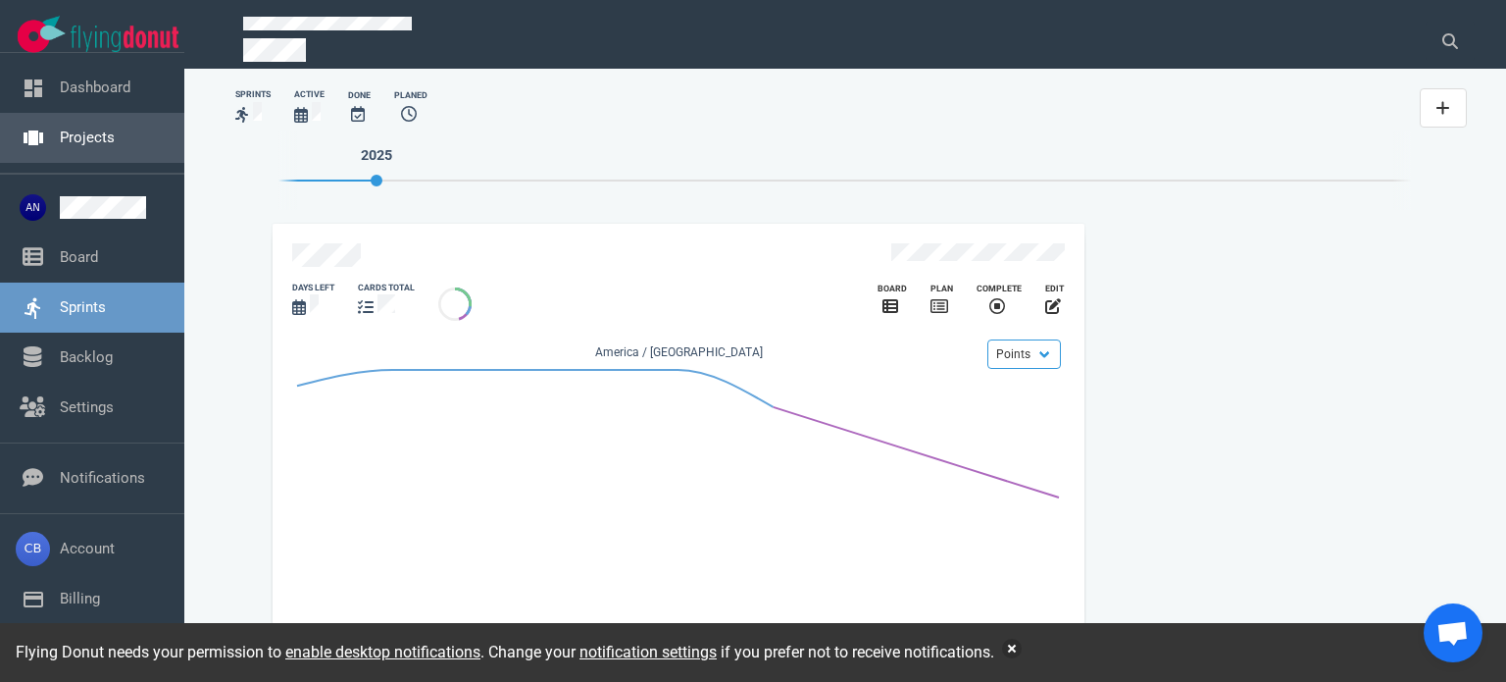
click at [79, 137] on link "Projects" at bounding box center [87, 137] width 55 height 18
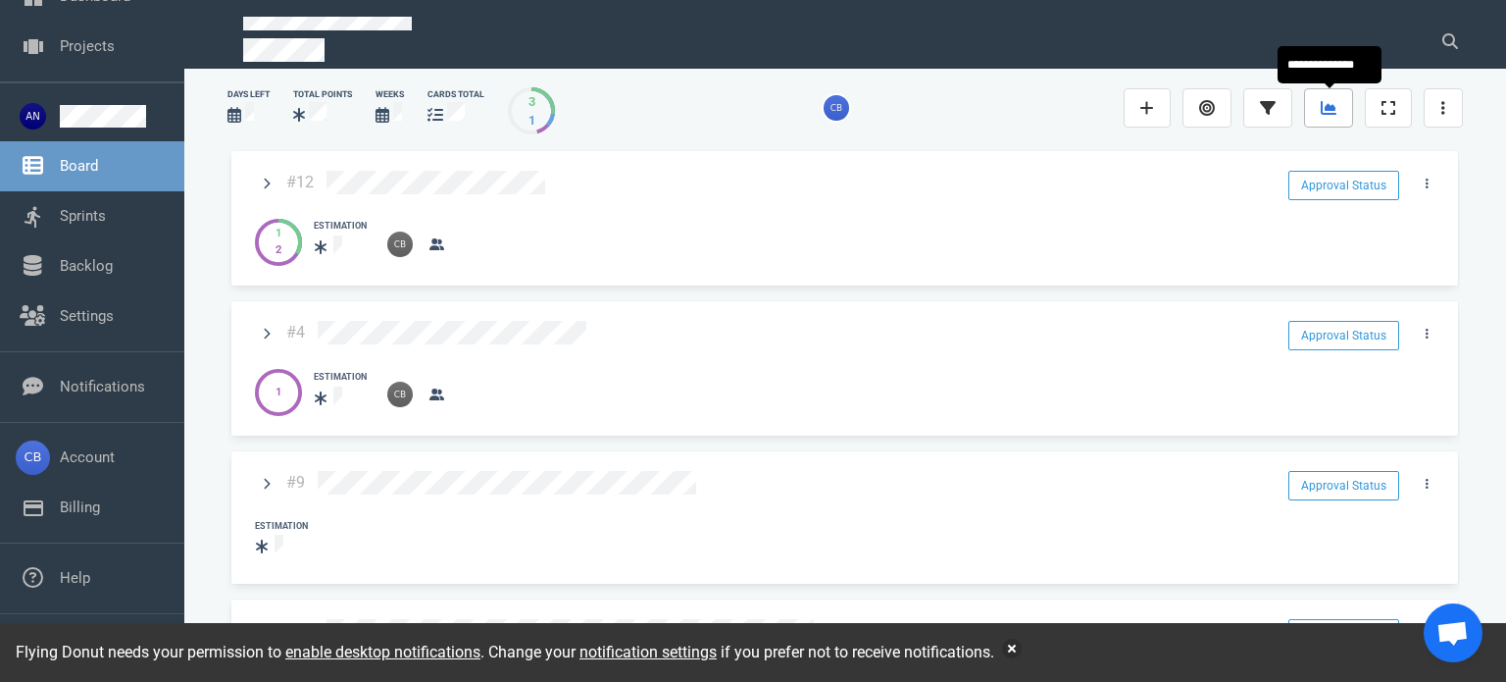
click at [1318, 119] on link at bounding box center [1328, 107] width 49 height 39
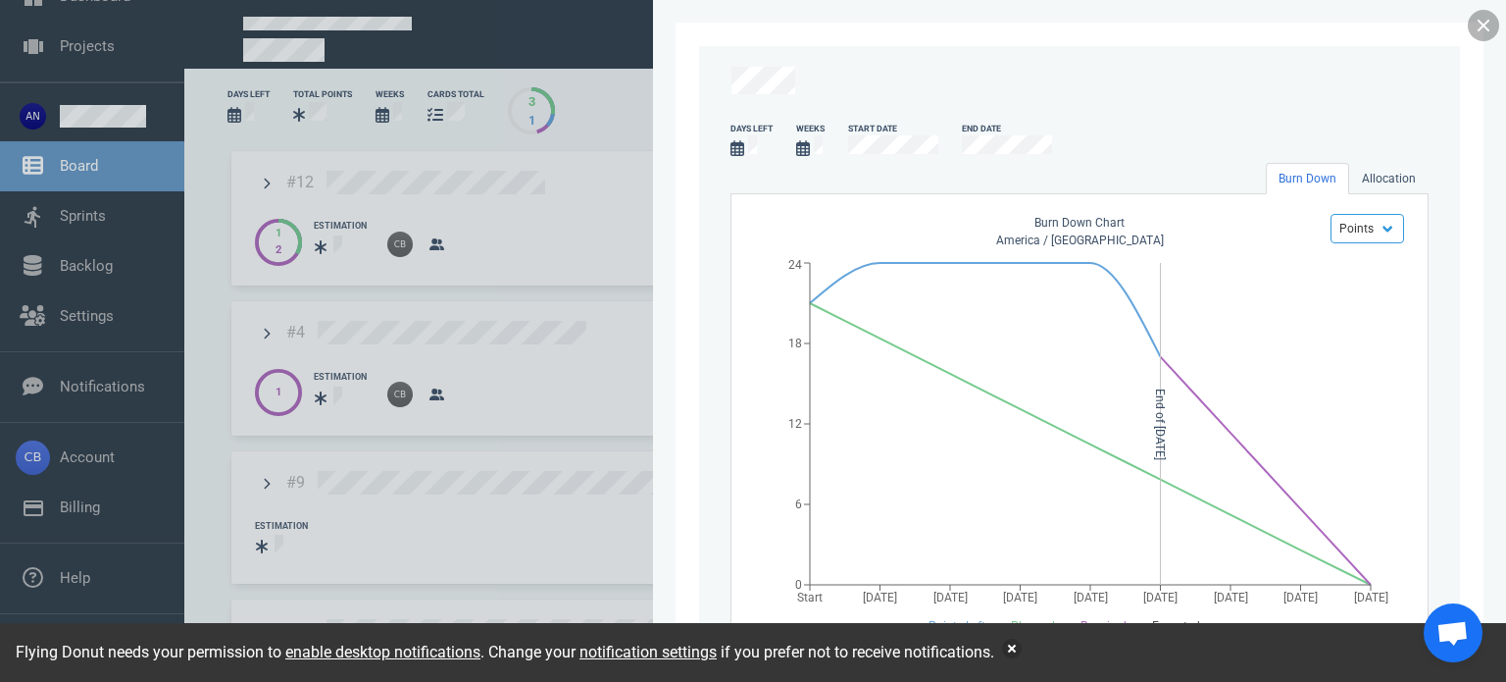
click at [1471, 24] on link at bounding box center [1483, 25] width 31 height 31
